Goal: Task Accomplishment & Management: Manage account settings

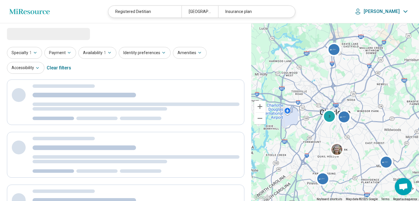
select select "***"
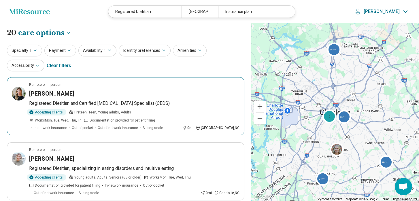
scroll to position [2, 0]
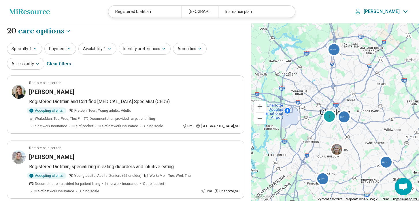
click at [396, 14] on p "[PERSON_NAME]" at bounding box center [381, 12] width 36 height 6
click at [384, 28] on link "My Dashboard" at bounding box center [389, 28] width 40 height 15
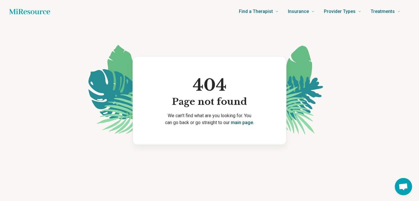
click at [239, 124] on link "main page." at bounding box center [242, 122] width 23 height 5
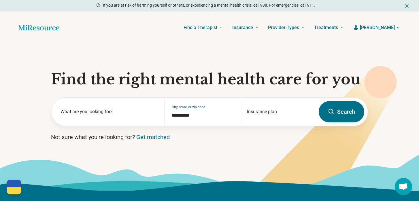
click at [386, 30] on span "[PERSON_NAME]" at bounding box center [377, 27] width 35 height 7
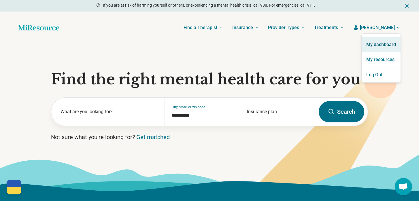
click at [378, 46] on link "My dashboard" at bounding box center [380, 44] width 39 height 15
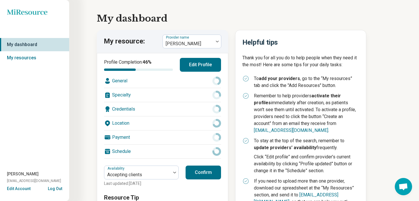
scroll to position [10, 0]
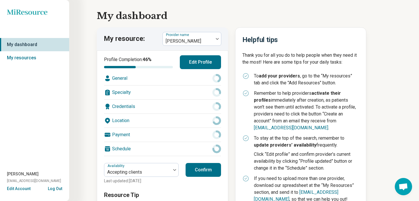
click at [149, 136] on div "Payment" at bounding box center [162, 135] width 117 height 14
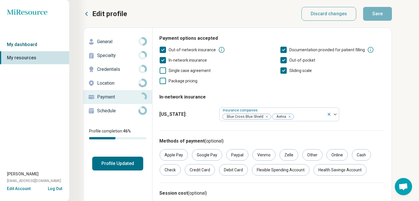
click at [21, 41] on link "My dashboard" at bounding box center [34, 44] width 69 height 13
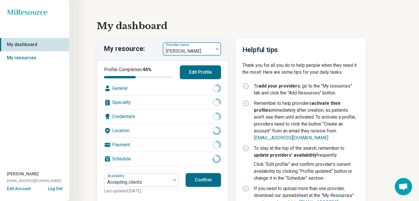
click at [187, 43] on label "Provider name" at bounding box center [178, 45] width 24 height 4
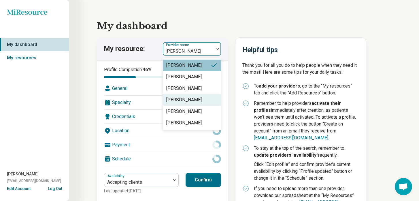
click at [190, 102] on div "[PERSON_NAME]" at bounding box center [183, 99] width 35 height 7
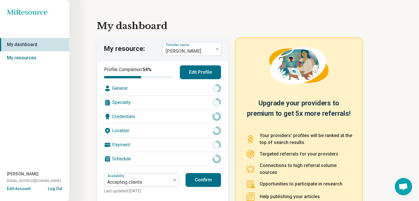
click at [202, 76] on button "Edit Profile" at bounding box center [200, 72] width 41 height 14
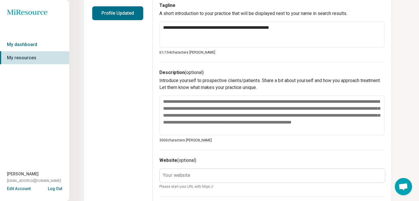
scroll to position [151, 0]
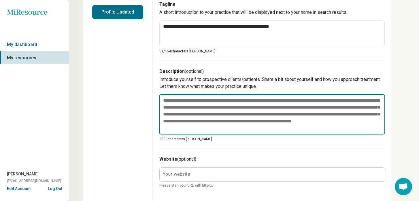
click at [242, 129] on textarea at bounding box center [272, 114] width 226 height 40
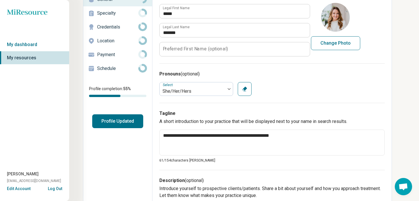
scroll to position [36, 0]
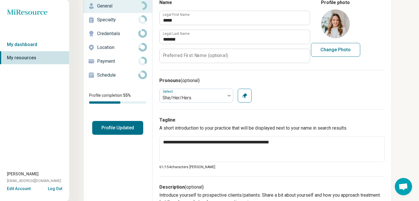
click at [121, 19] on p "Specialty" at bounding box center [117, 19] width 41 height 7
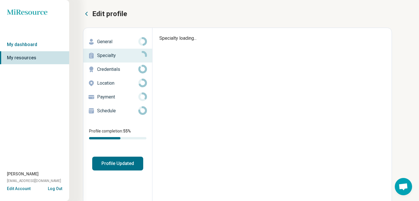
click at [112, 67] on p "Credentials" at bounding box center [117, 69] width 41 height 7
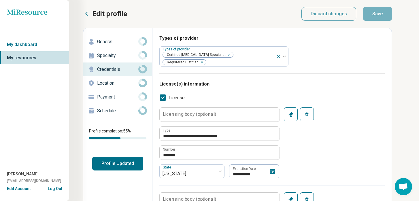
click at [113, 58] on p "Specialty" at bounding box center [117, 55] width 41 height 7
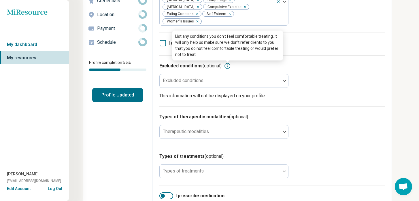
scroll to position [71, 0]
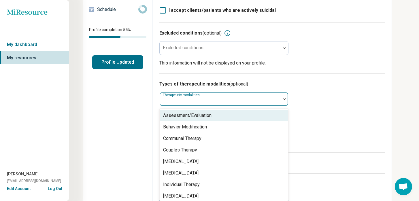
click at [228, 105] on div "Therapeutic modalities" at bounding box center [223, 99] width 129 height 14
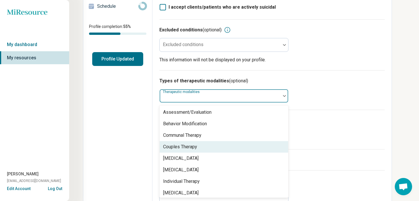
scroll to position [2, 0]
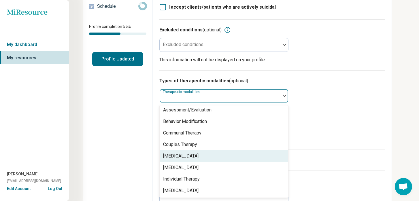
click at [348, 149] on div "Types of treatments (optional) Types of treatments" at bounding box center [271, 129] width 225 height 39
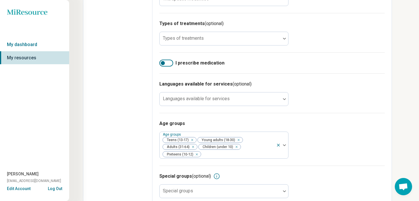
scroll to position [223, 0]
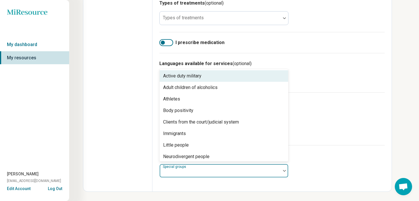
click at [216, 174] on div at bounding box center [220, 173] width 116 height 8
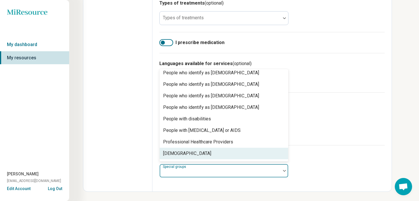
scroll to position [175, 0]
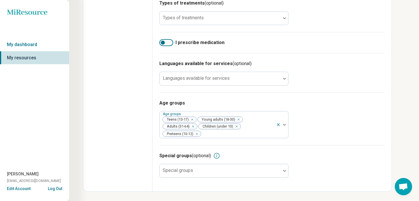
click at [319, 94] on div "Age groups Age groups Teens (13-17) Young adults (18-30) Adults (31-64) Childre…" at bounding box center [271, 118] width 225 height 53
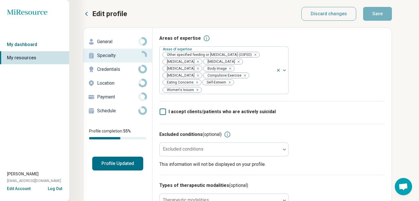
click at [108, 70] on p "Credentials" at bounding box center [117, 69] width 41 height 7
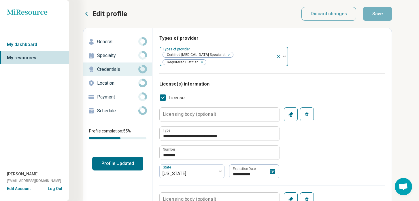
click at [225, 55] on icon "Remove [object Object]" at bounding box center [227, 55] width 4 height 4
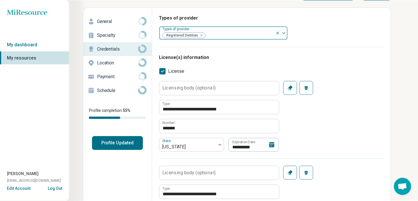
scroll to position [27, 0]
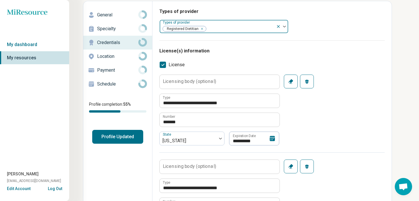
type textarea "*"
